Goal: Find specific page/section: Find specific page/section

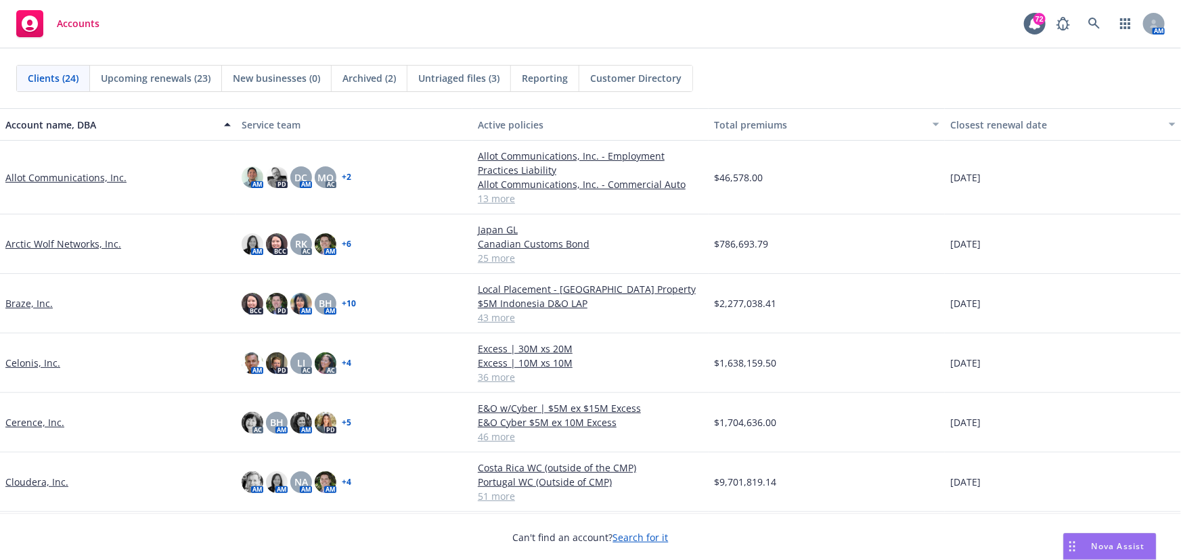
scroll to position [61, 0]
click at [1090, 28] on icon at bounding box center [1094, 24] width 12 height 12
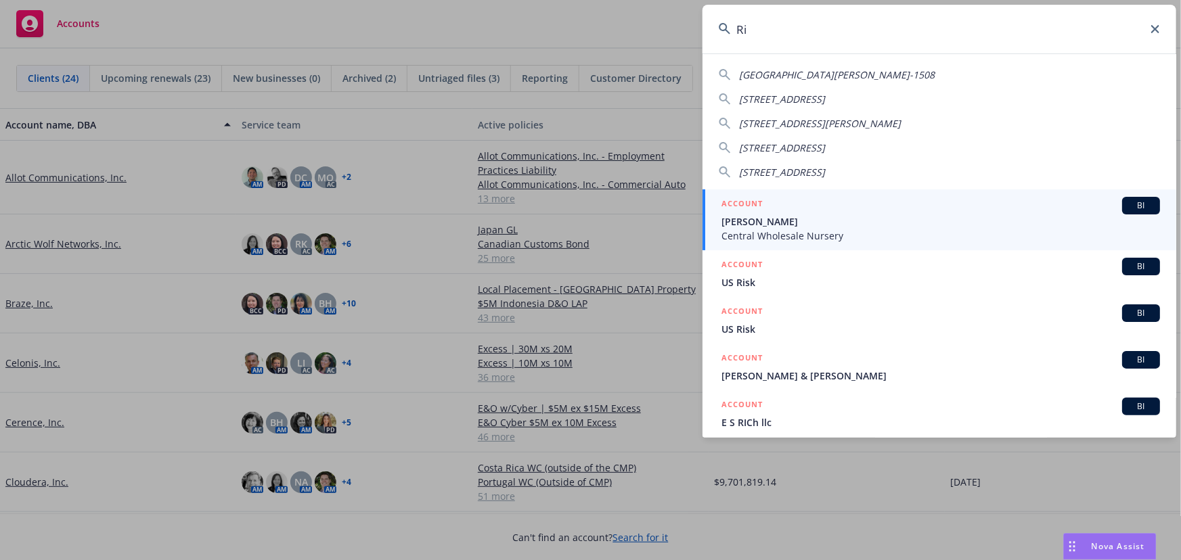
type input "R"
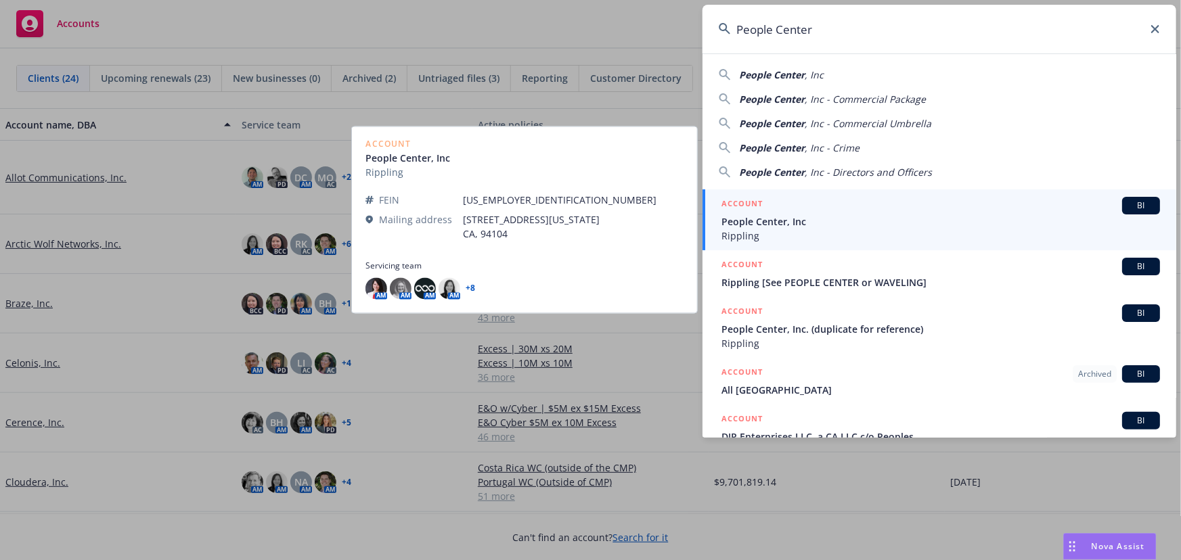
type input "People Center"
click at [1141, 208] on span "BI" at bounding box center [1141, 206] width 27 height 12
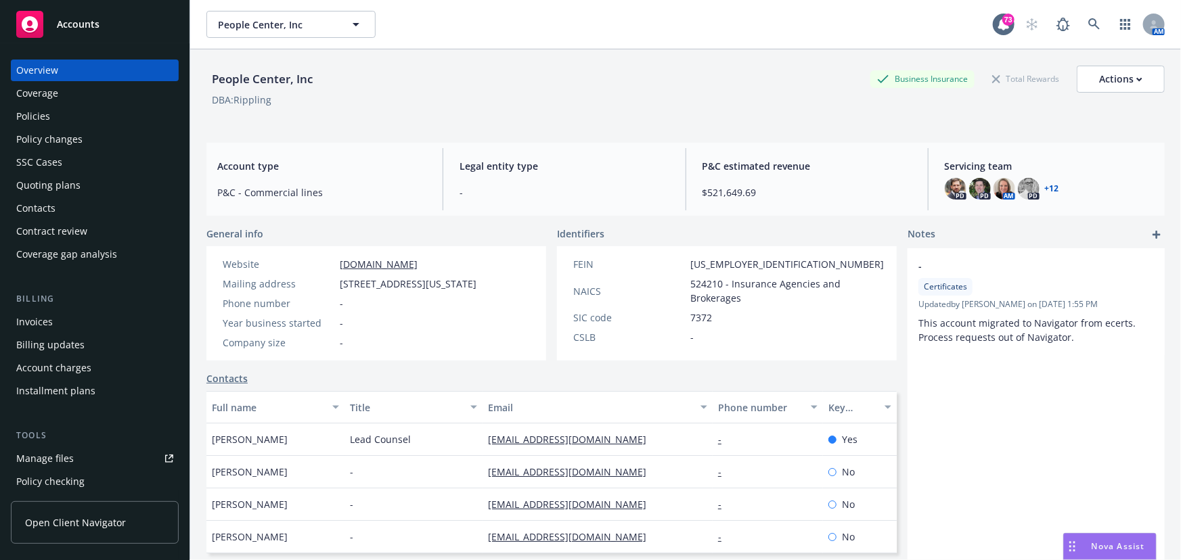
click at [44, 117] on div "Policies" at bounding box center [33, 117] width 34 height 22
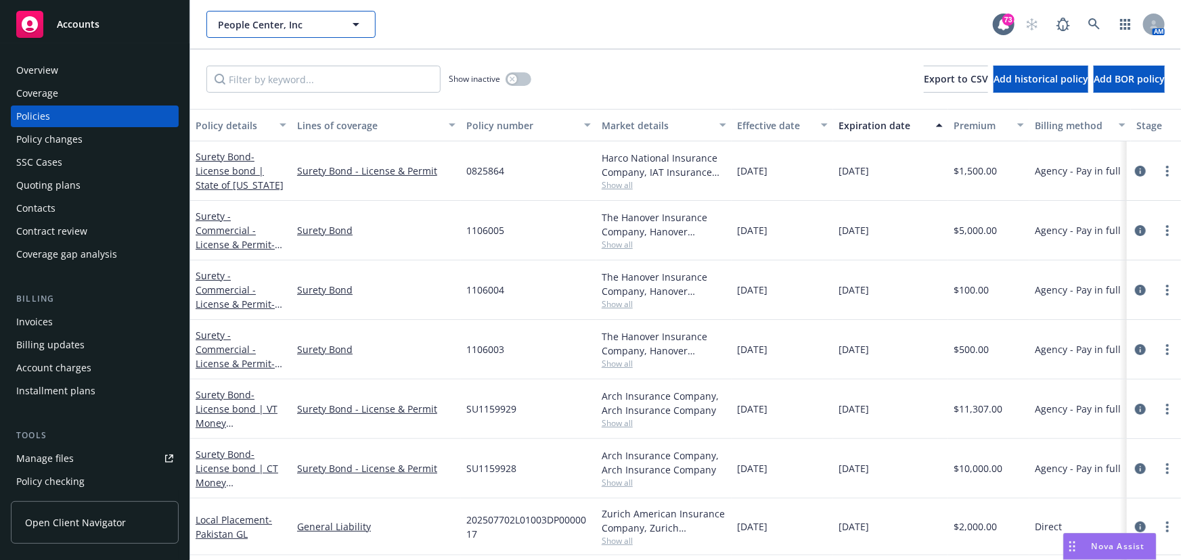
click at [315, 32] on button "People Center, Inc" at bounding box center [290, 24] width 169 height 27
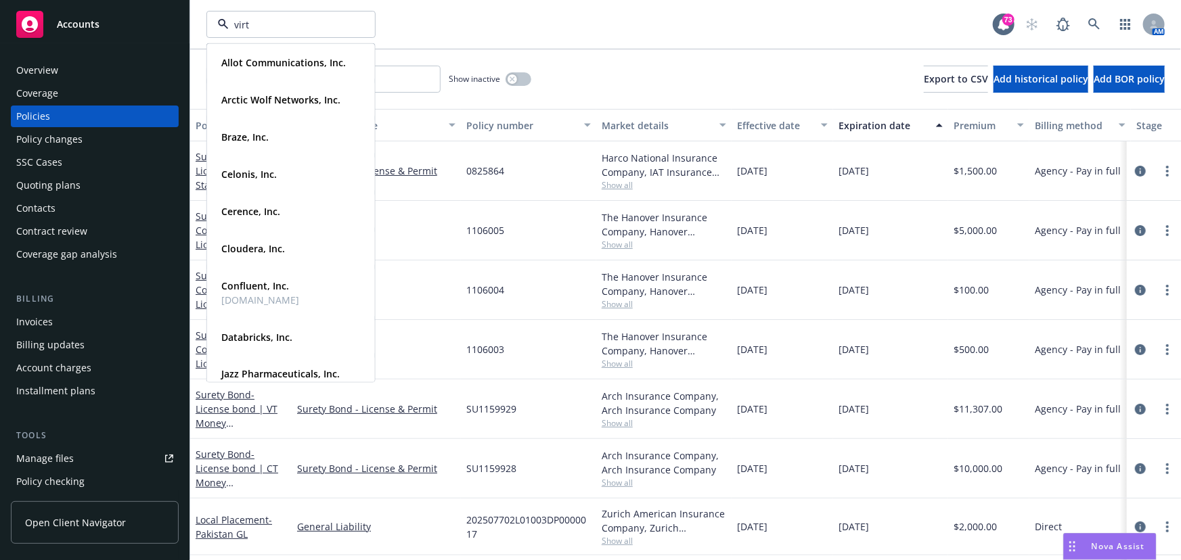
type input "virtu"
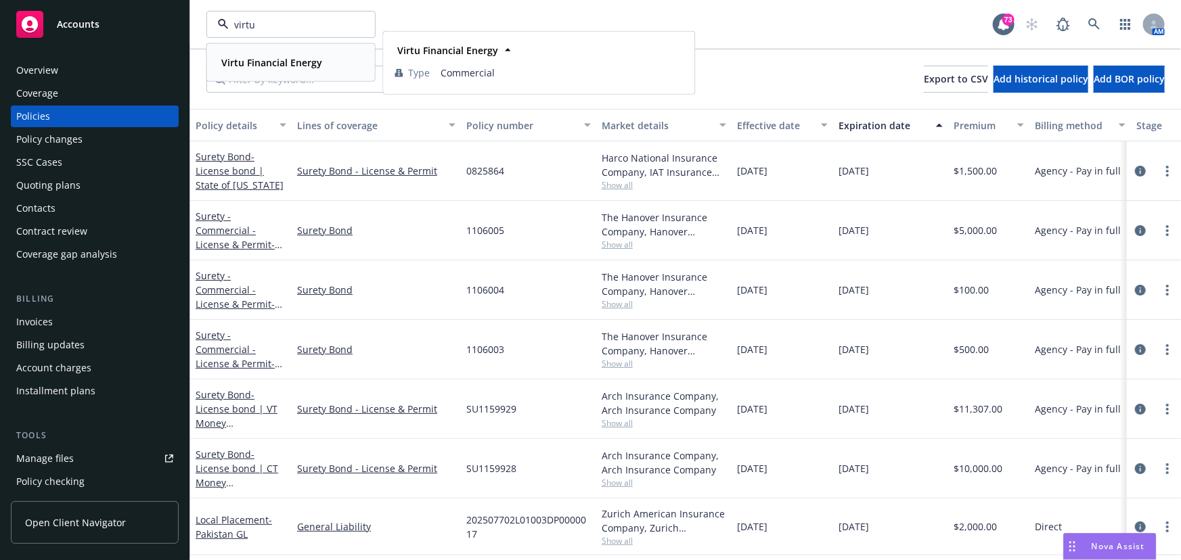
click at [310, 56] on strong "Virtu Financial Energy" at bounding box center [271, 62] width 101 height 13
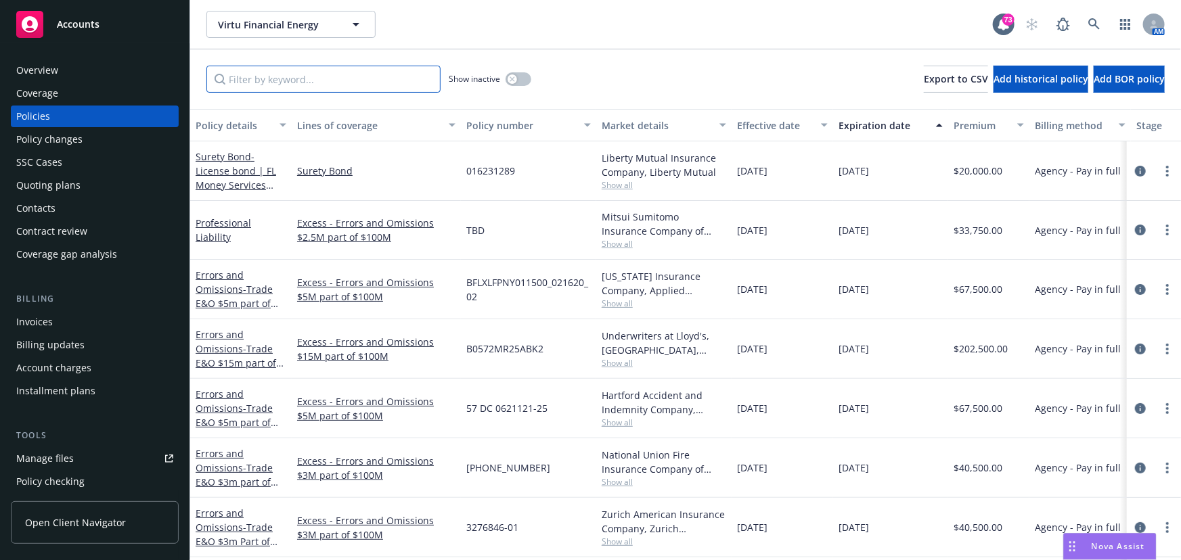
click at [250, 87] on input "Filter by keyword..." at bounding box center [323, 79] width 234 height 27
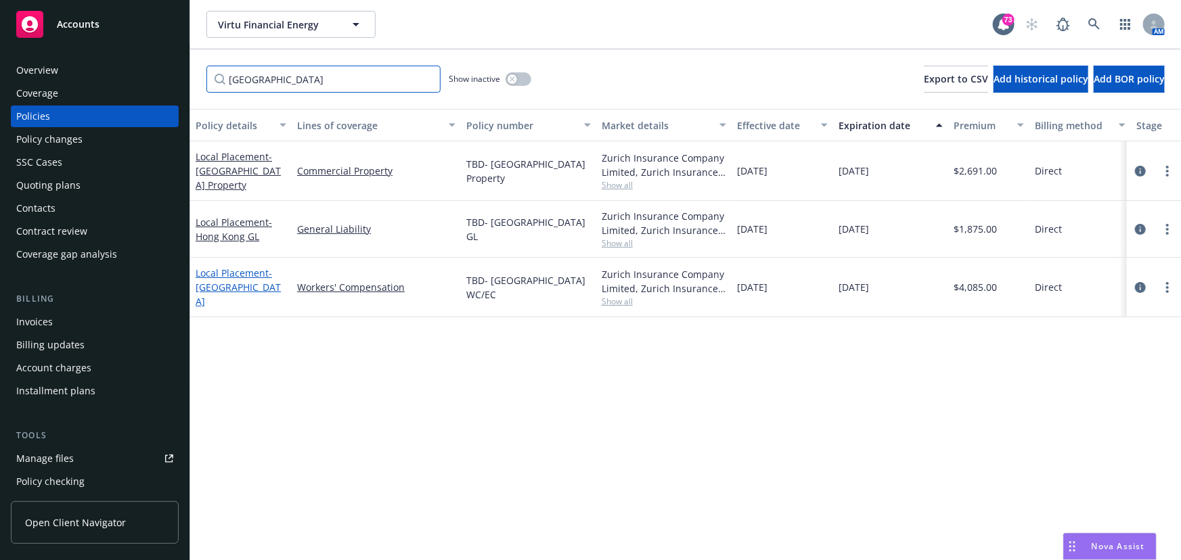
type input "Hong Kong"
click at [237, 284] on span "- Hong Kong WC" at bounding box center [238, 287] width 85 height 41
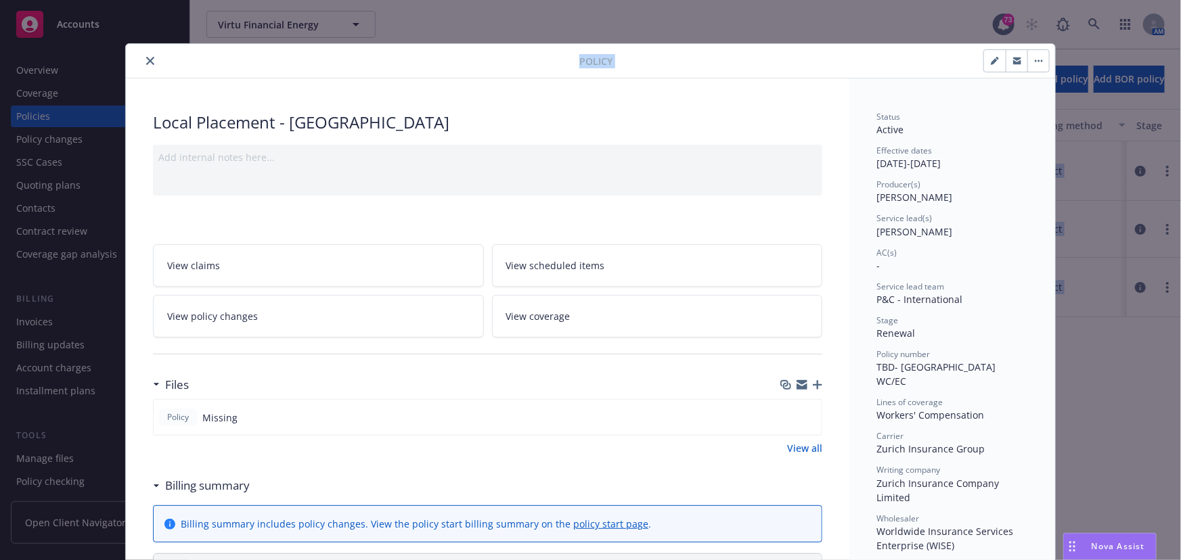
drag, startPoint x: 887, startPoint y: 60, endPoint x: 1752, endPoint y: 55, distance: 865.7
click at [1180, 55] on html "Accounts Overview Coverage Policies Policy changes SSC Cases Quoting plans Cont…" at bounding box center [590, 280] width 1181 height 560
click at [152, 60] on button "close" at bounding box center [150, 61] width 16 height 16
